Goal: Task Accomplishment & Management: Manage account settings

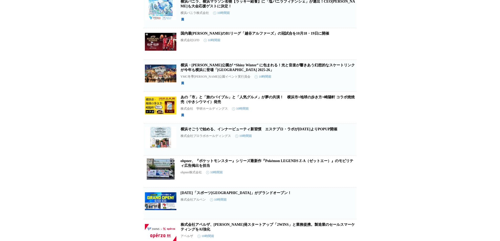
scroll to position [2679, 0]
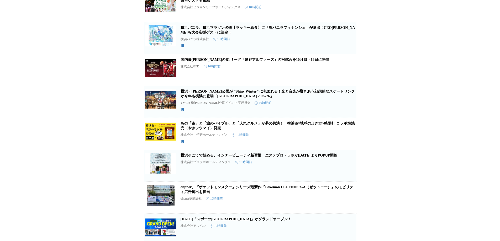
click at [329, 11] on icon "button" at bounding box center [330, 8] width 4 height 5
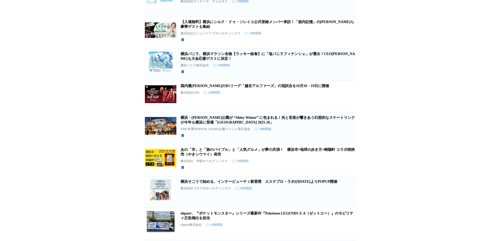
click at [330, 11] on span "保存する" at bounding box center [329, 9] width 11 height 4
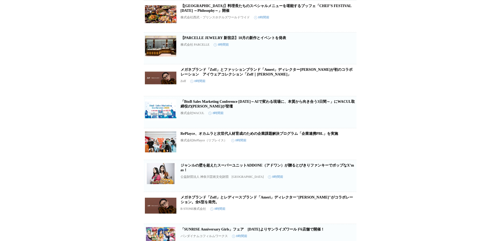
scroll to position [1366, 0]
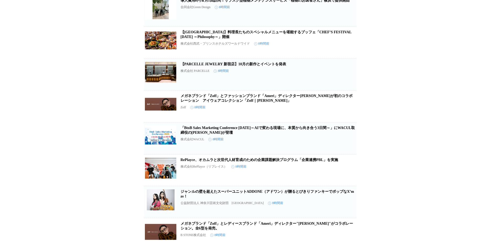
click at [329, 48] on icon "button" at bounding box center [329, 45] width 6 height 6
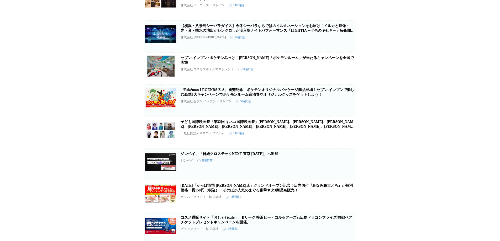
scroll to position [867, 0]
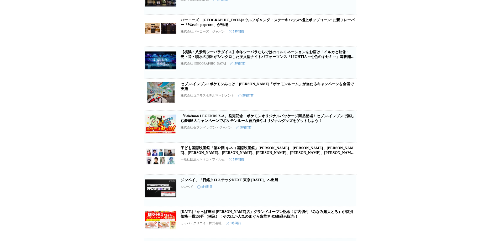
click at [330, 67] on icon "button" at bounding box center [330, 65] width 4 height 5
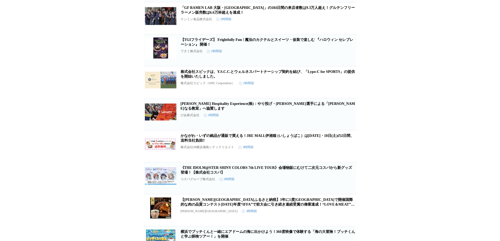
scroll to position [342, 0]
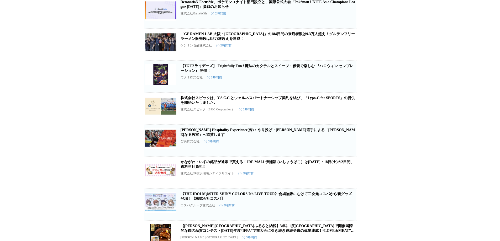
click at [330, 92] on button "保存する" at bounding box center [329, 84] width 17 height 17
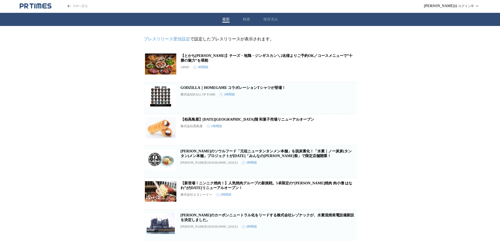
scroll to position [0, 0]
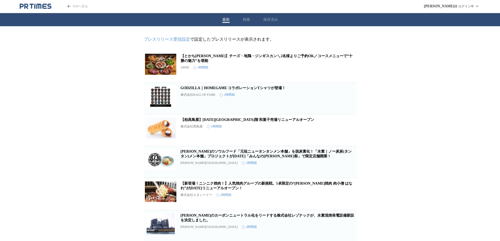
click at [276, 23] on div "最新 検索 保存済み" at bounding box center [250, 19] width 500 height 13
click at [274, 19] on button "保存済み" at bounding box center [272, 19] width 15 height 5
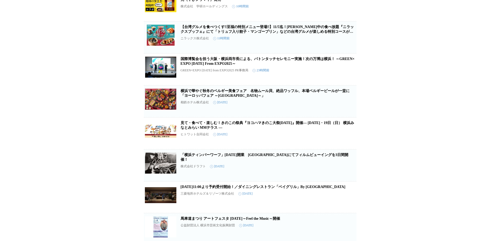
scroll to position [484, 0]
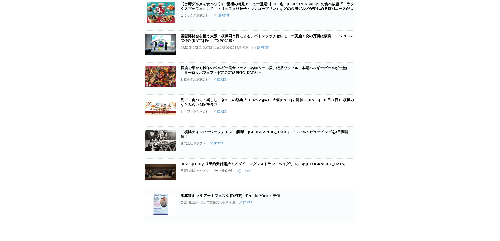
click at [348, 177] on icon "button" at bounding box center [348, 176] width 4 height 5
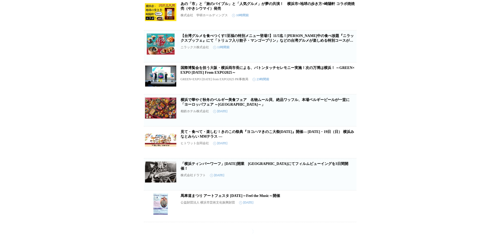
scroll to position [397, 0]
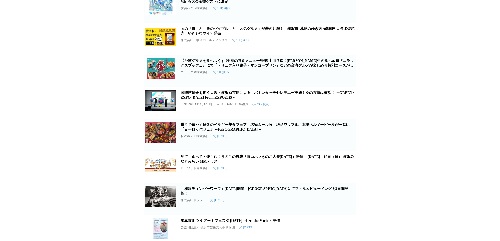
click at [329, 100] on link "国際博覧会を担う大阪・横浜両市長による、バトンタッチセレモニー実施！次の万博は横浜！ ～GREEN×EXPO 2027 From EXPO2025～" at bounding box center [268, 95] width 174 height 9
click at [347, 108] on icon "button" at bounding box center [348, 105] width 4 height 5
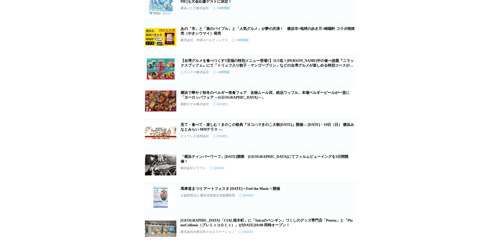
click at [348, 76] on icon "button" at bounding box center [348, 73] width 4 height 5
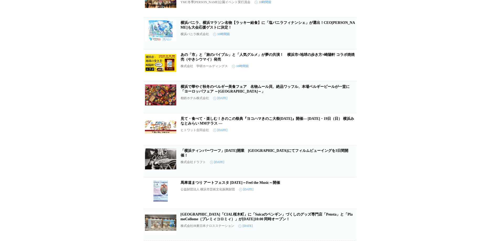
scroll to position [397, 0]
click at [293, 53] on link "あの「市」と「旅のバイブル」と「人気グルメ」が夢の共演！　横浜市×地球の歩き方×崎陽軒 コラボ焼焼売（やきシウマイ）発売" at bounding box center [268, 57] width 174 height 9
click at [349, 70] on icon "button" at bounding box center [348, 68] width 4 height 5
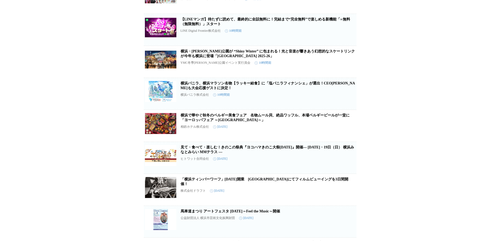
scroll to position [284, 0]
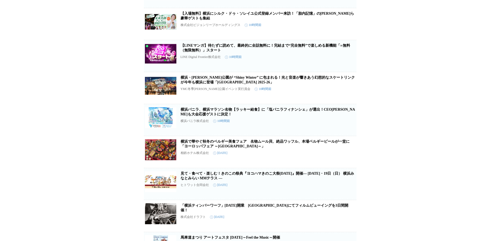
click at [271, 84] on link "横浜・山下公園が “Shiny Winter” に包まれる！光と音楽が響きあう幻想的なスケートリンクが今年も横浜に登場「Winter Wonder Park …" at bounding box center [268, 80] width 175 height 9
click at [349, 93] on icon "button" at bounding box center [348, 90] width 4 height 5
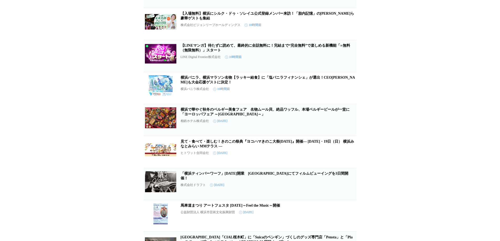
scroll to position [258, 0]
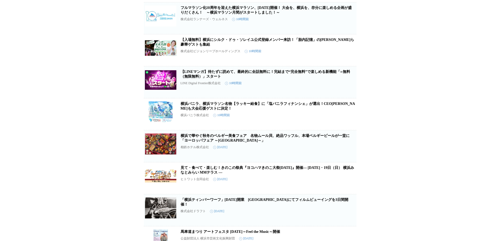
click at [283, 79] on link "【LINEマンガ】待たずに読めて、最終的に全話無料に！完結まで“完全無料”で楽しめる新機能「∞無料（無限無料）」スタート" at bounding box center [266, 74] width 170 height 9
click at [345, 88] on icon "button" at bounding box center [348, 84] width 6 height 6
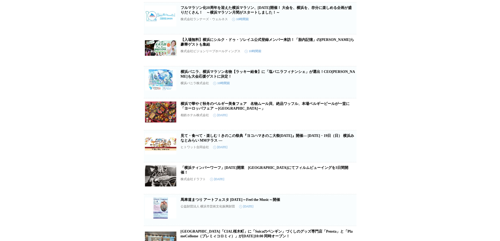
scroll to position [232, 0]
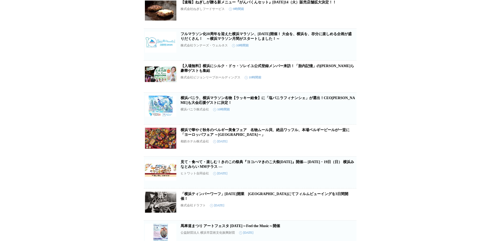
click at [305, 73] on link "【入場無料】横浜にシルク・ドゥ・ソレイユ公式登録メンバー来訪！「胎内記憶」の池川明氏ら豪華ゲストも集結" at bounding box center [268, 68] width 174 height 9
click at [346, 82] on icon "button" at bounding box center [348, 79] width 6 height 6
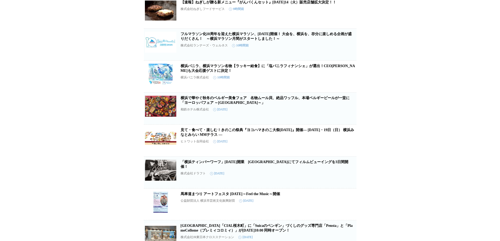
scroll to position [179, 0]
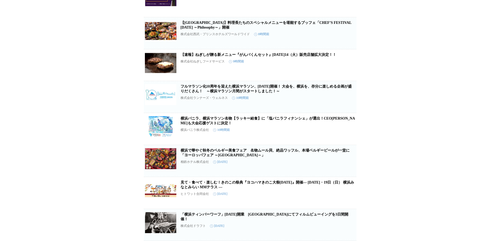
click at [270, 93] on link "フルマラソン化10周年を迎えた横浜マラソン、10月26日（日）開催！ 大会を、横浜を、存分に楽しめる企画が盛りだくさん！　～横浜マラソン月間がスタートしました…" at bounding box center [267, 89] width 172 height 9
click at [391, 114] on div "【TGIフライデーズ】 Frightfully Fun ! 魔法のカクテルとスイーツ・仮装で楽しむ 『ハロウィン セレブレーション』 開催！ ワタミ株式会社 …" at bounding box center [250, 76] width 500 height 458
click at [321, 93] on link "フルマラソン化10周年を迎えた横浜マラソン、10月26日（日）開催！ 大会を、横浜を、存分に楽しめる企画が盛りだくさん！　～横浜マラソン月間がスタートしました…" at bounding box center [267, 89] width 172 height 9
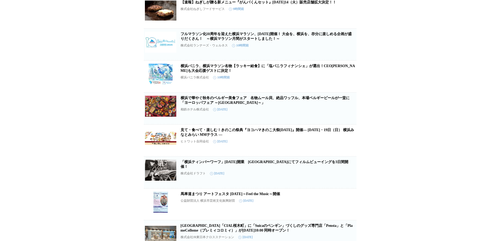
scroll to position [205, 0]
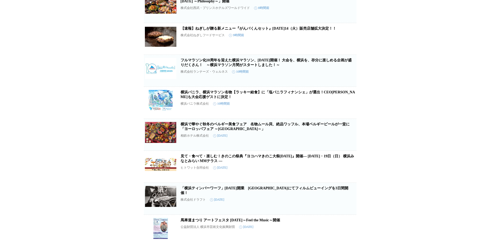
click at [323, 99] on link "横浜バニラ、横浜マラソン名物【ラッキー給食】に「塩バニラフィナンシェ」が選出！CEO髙橋優斗も大会応援ゲストに決定！" at bounding box center [268, 94] width 175 height 9
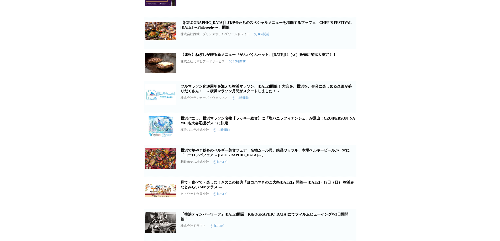
scroll to position [153, 0]
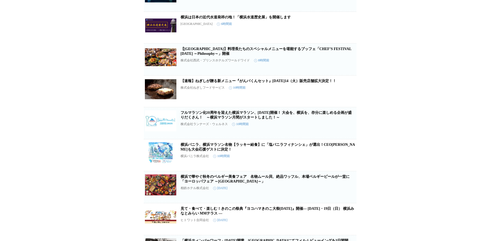
click at [312, 83] on link "【速報】ねぎしが贈る新メニュー『がんバくんセット』2025年10月14（火）販売店舗拡大決定！！" at bounding box center [259, 81] width 156 height 4
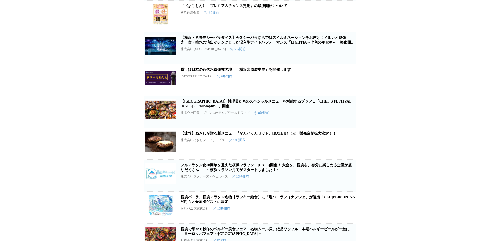
click at [348, 117] on icon "button" at bounding box center [348, 114] width 4 height 5
click at [261, 72] on link "横浜は日本の近代水道発祥の地！「横浜水道歴史展」を開催します" at bounding box center [236, 70] width 110 height 4
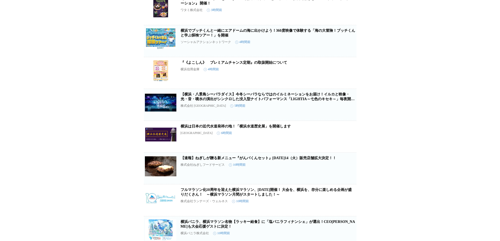
scroll to position [17, 0]
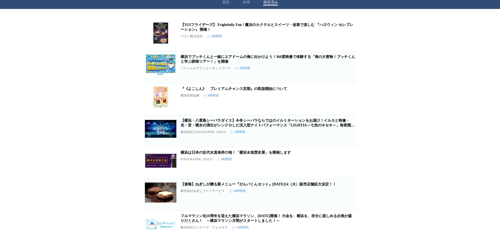
click at [351, 105] on icon "button" at bounding box center [348, 101] width 6 height 6
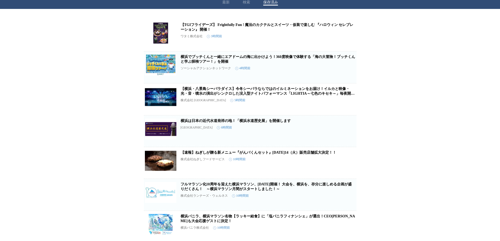
scroll to position [0, 0]
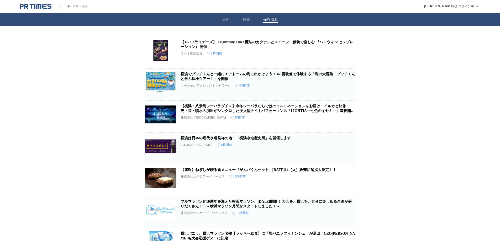
click at [234, 77] on link "横浜でブッチくんと一緒にエアドームの海に出かけよう！360度映像で体験する「海の大冒険！ブッチくんと学ぶ探検ツアー！」を開催" at bounding box center [268, 76] width 175 height 9
click at [347, 89] on icon "button" at bounding box center [348, 87] width 4 height 5
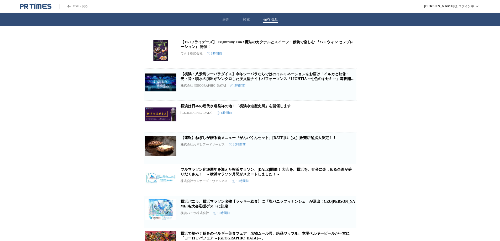
click at [346, 57] on icon "button" at bounding box center [348, 55] width 6 height 6
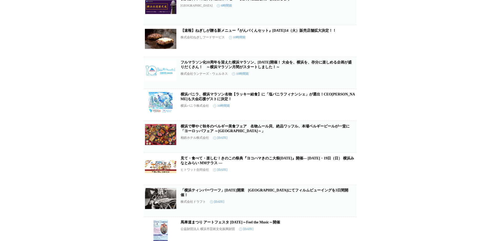
scroll to position [49, 0]
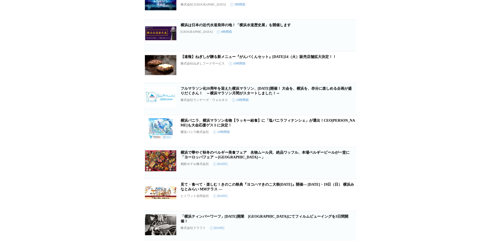
click at [282, 90] on link "フルマラソン化10周年を迎えた横浜マラソン、10月26日（日）開催！ 大会を、横浜を、存分に楽しめる企画が盛りだくさん！　～横浜マラソン月間がスタートしました…" at bounding box center [267, 91] width 172 height 9
click at [349, 136] on icon "button" at bounding box center [348, 133] width 4 height 5
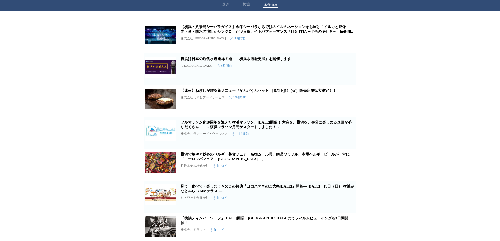
scroll to position [0, 0]
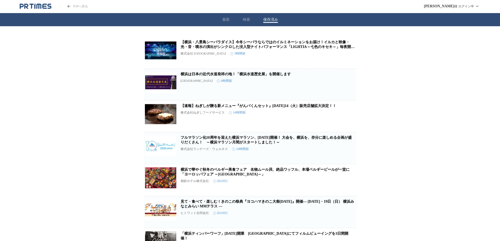
click at [261, 76] on link "横浜は日本の近代水道発祥の地！「横浜水道歴史展」を開催します" at bounding box center [236, 74] width 110 height 4
click at [275, 46] on link "【横浜・八景島シーパラダイス】今冬シーパラならではのイルミネーションをお届け！イルカと映像・光・音・噴水の演出がシンクロした没入型ナイトパフォーマンス「LIG…" at bounding box center [268, 46] width 174 height 13
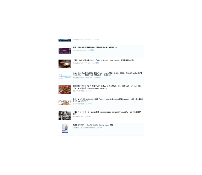
scroll to position [79, 0]
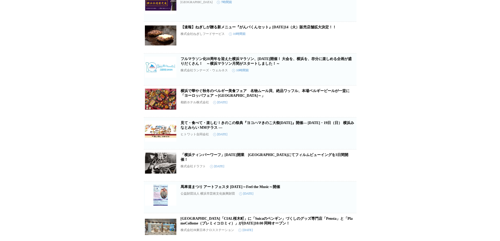
click at [264, 128] on link "見て・食べて・楽しむ！きのこの祭典『ヨコハマきのこ大祭2025』開催― 10月18日（土）・19日（日） 横浜みなとみらい MMテラス ―" at bounding box center [268, 125] width 174 height 9
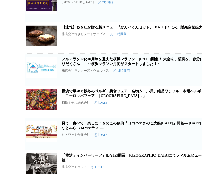
scroll to position [158, 0]
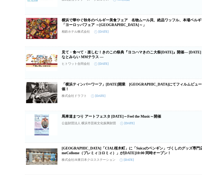
click at [112, 50] on link "見て・食べて・楽しむ！きのこの祭典『ヨコハマきのこ大祭2025』開催― 10月18日（土）・19日（日） 横浜みなとみらい MMテラス ―" at bounding box center [149, 54] width 174 height 9
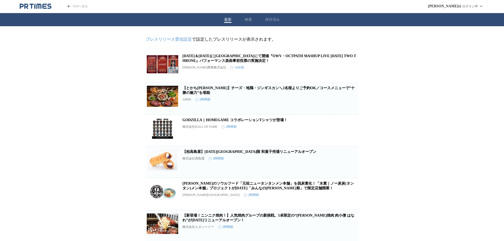
click at [273, 19] on button "保存済み" at bounding box center [272, 19] width 15 height 5
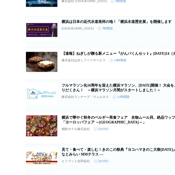
scroll to position [131, 0]
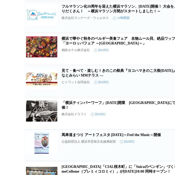
click at [102, 77] on link "見て・食べて・楽しむ！きのこの祭典『ヨコハマきのこ大祭2025』開催― 10月18日（土）・19日（日） 横浜みなとみらい MMテラス ―" at bounding box center [149, 73] width 174 height 9
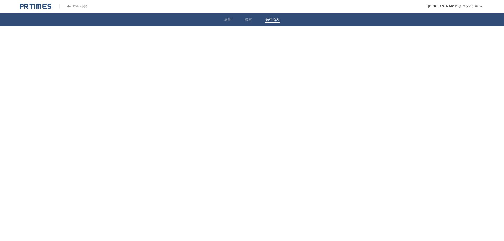
click at [274, 19] on button "保存済み" at bounding box center [272, 19] width 15 height 5
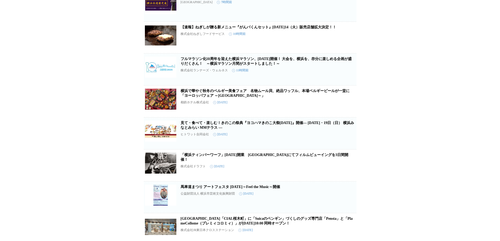
scroll to position [94, 0]
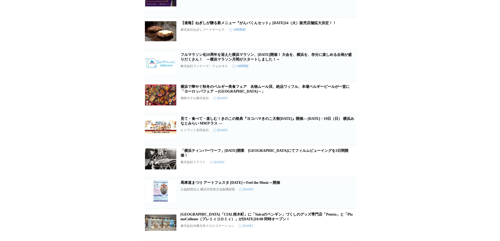
click at [347, 129] on icon "button" at bounding box center [348, 131] width 4 height 5
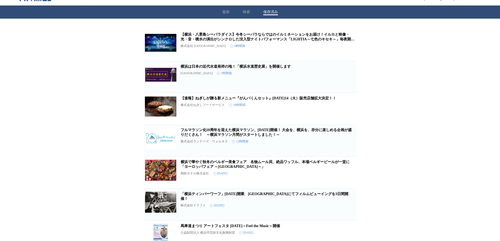
scroll to position [0, 0]
